Goal: Transaction & Acquisition: Purchase product/service

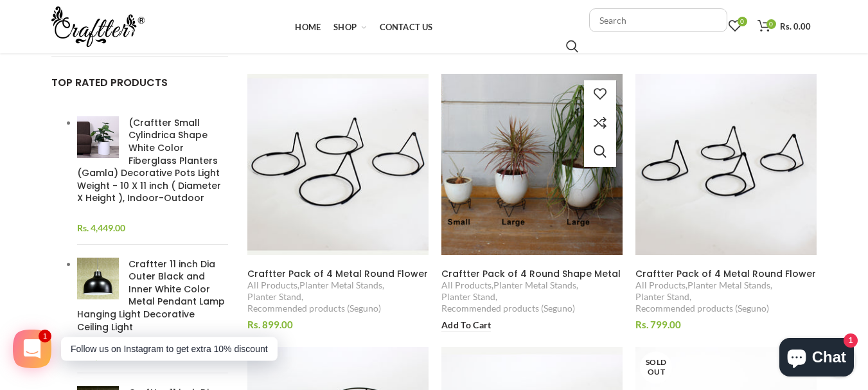
scroll to position [450, 0]
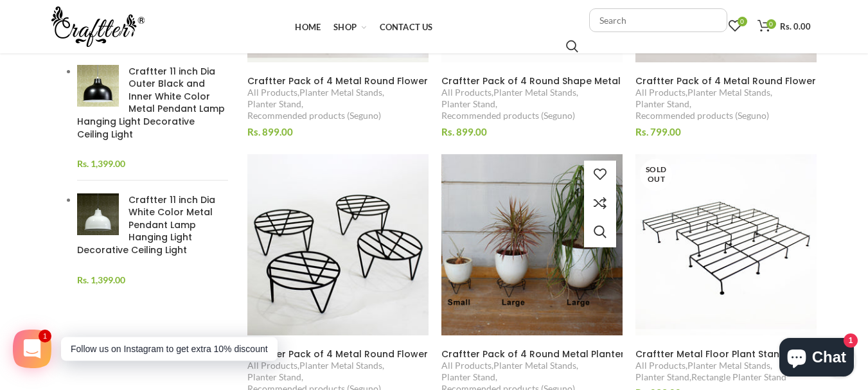
click at [575, 259] on img at bounding box center [532, 245] width 198 height 198
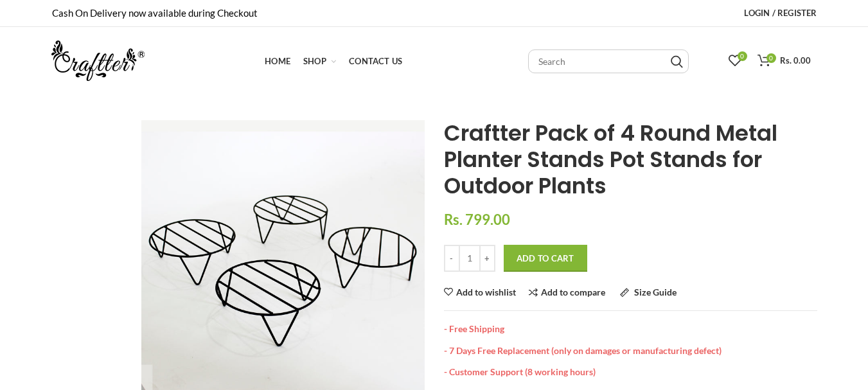
scroll to position [128, 0]
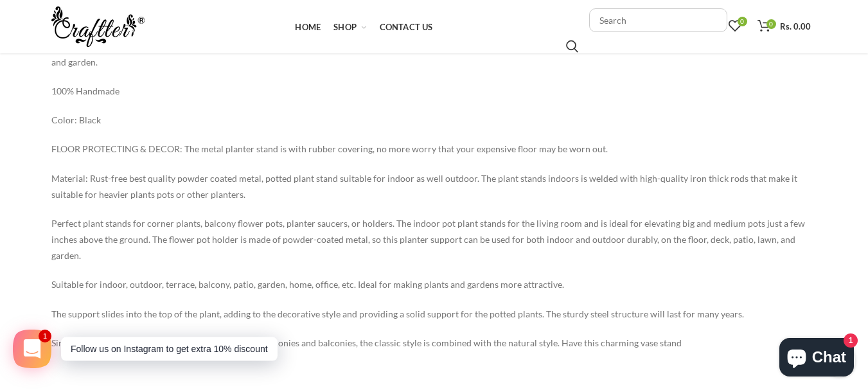
scroll to position [257, 0]
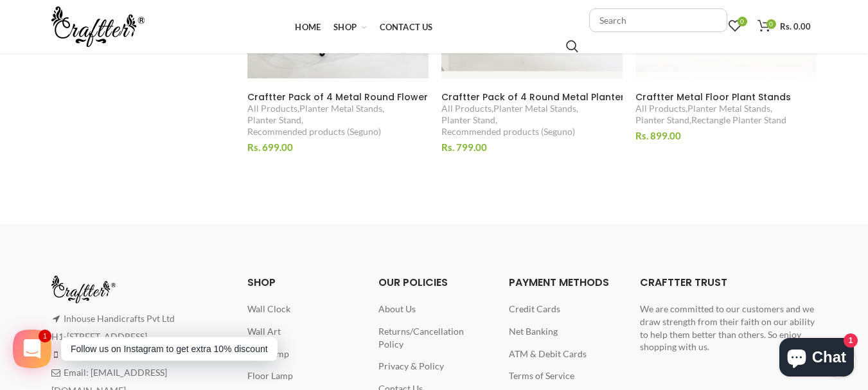
scroll to position [919, 0]
